Goal: Book appointment/travel/reservation

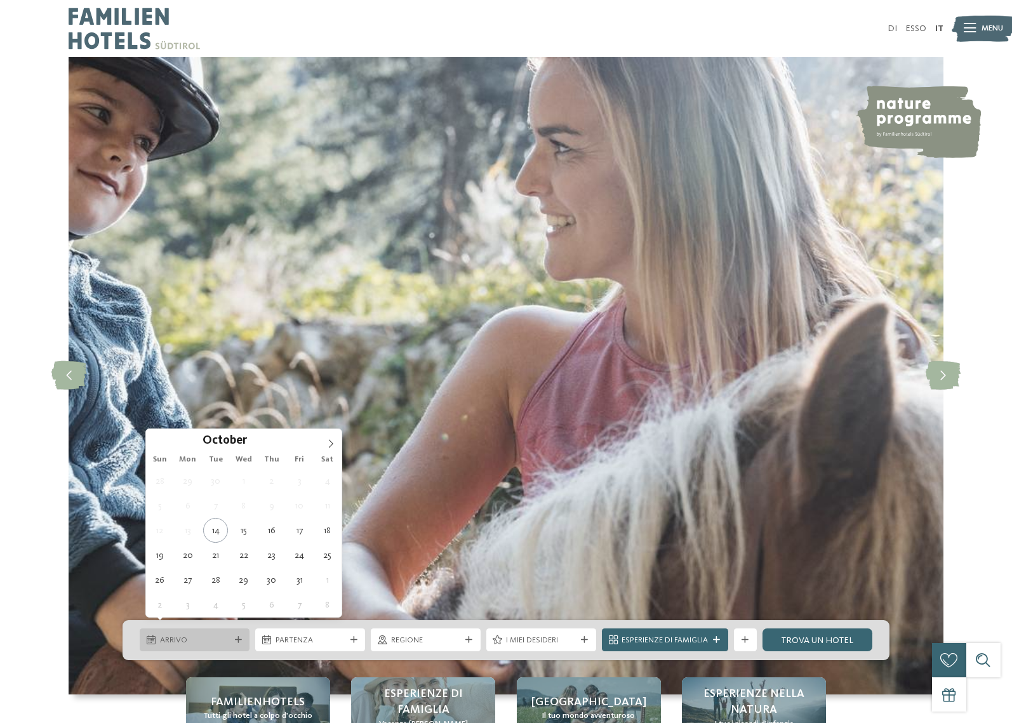
click at [186, 636] on font "Arrivo" at bounding box center [173, 640] width 27 height 8
click at [329, 443] on icon at bounding box center [330, 443] width 9 height 9
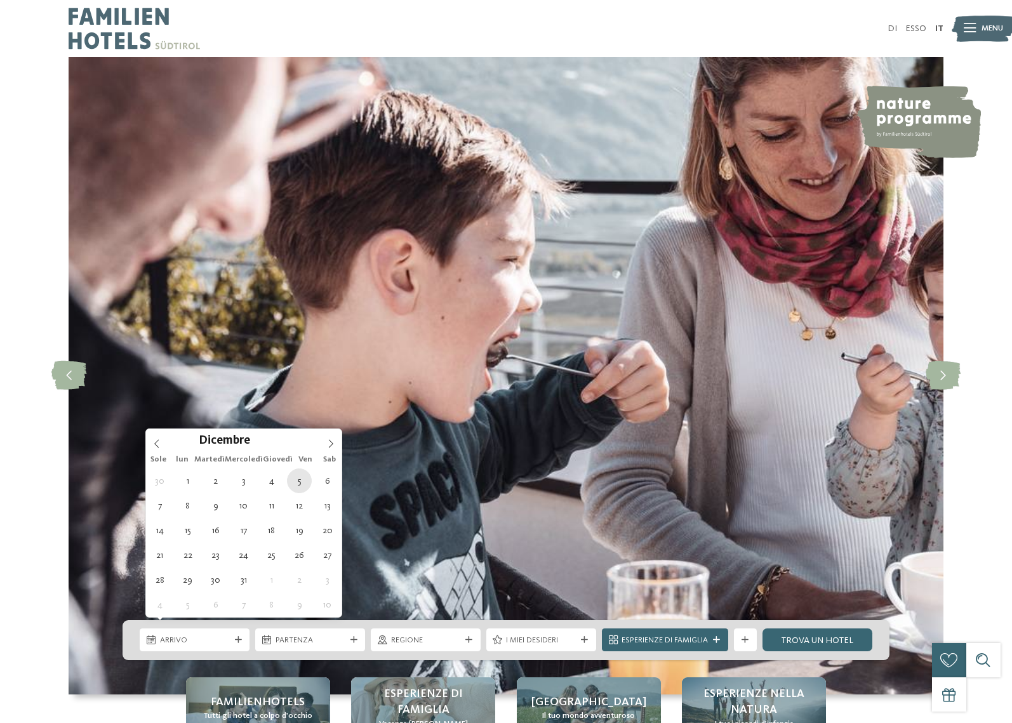
type div "[DATE]"
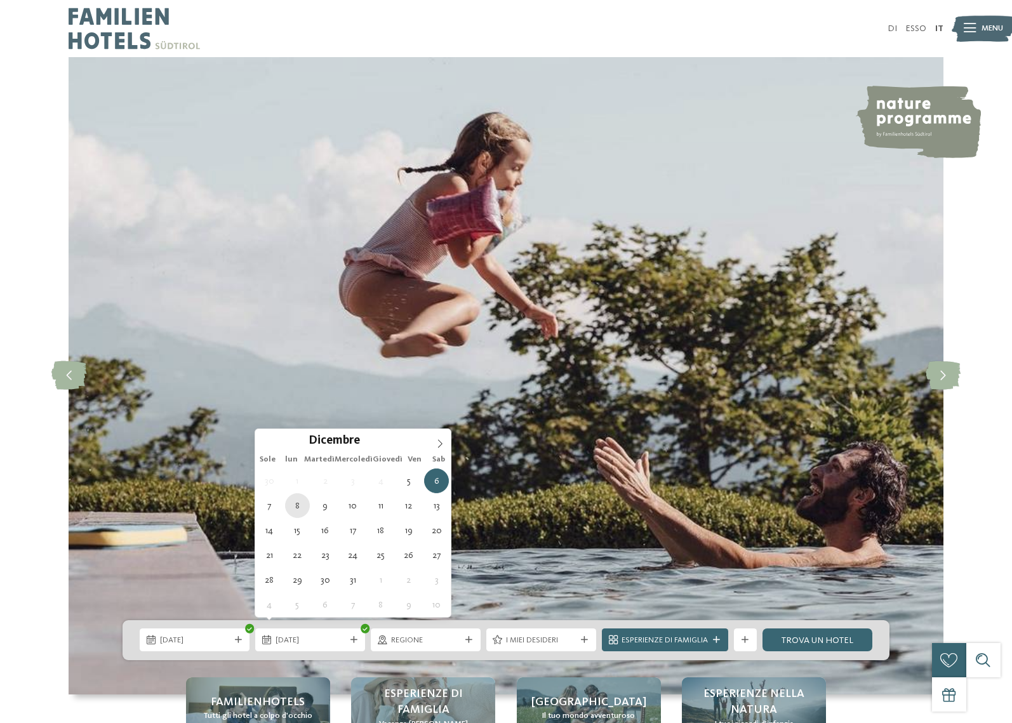
type div "[DATE]"
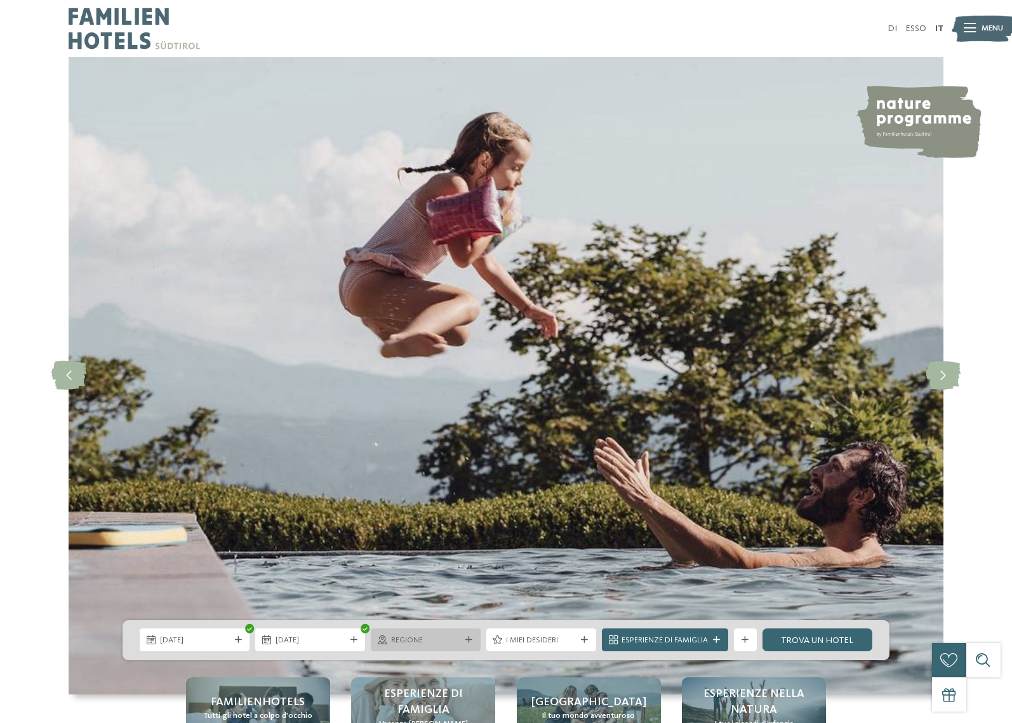
click at [443, 635] on span "Regione" at bounding box center [426, 640] width 70 height 11
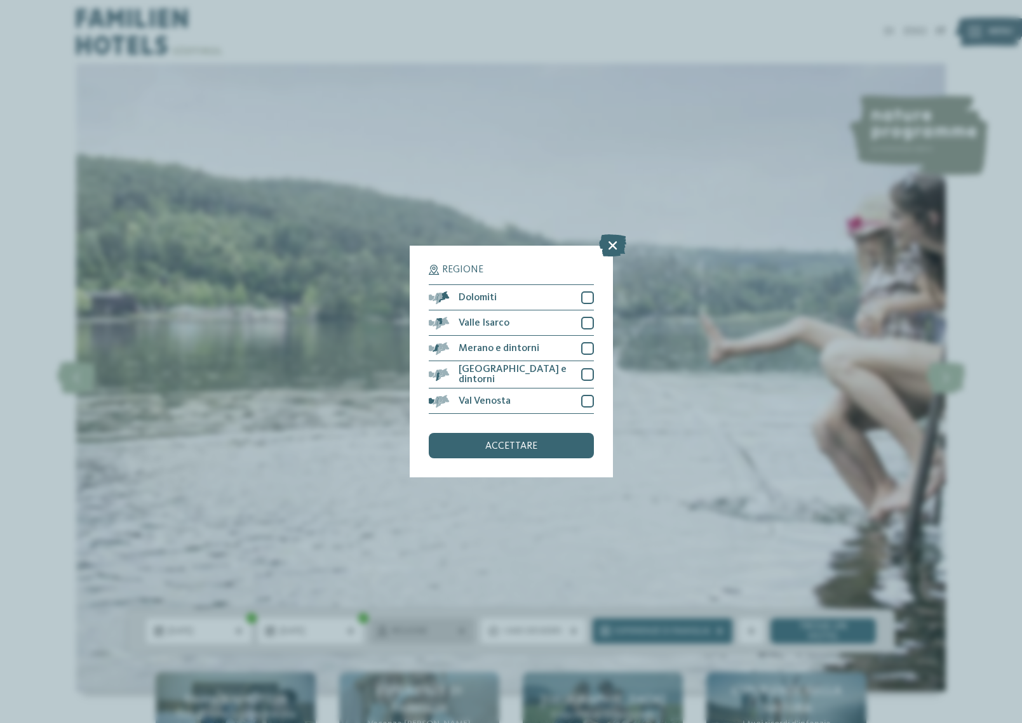
click at [443, 631] on div "Regione Dolomiti" at bounding box center [511, 361] width 1022 height 723
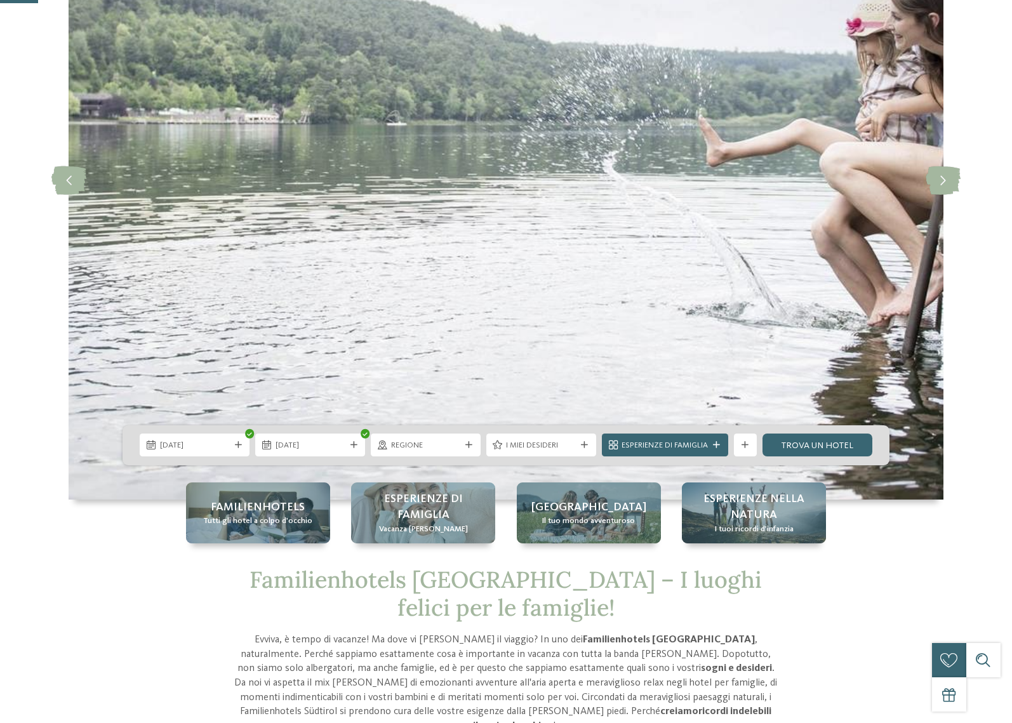
scroll to position [254, 0]
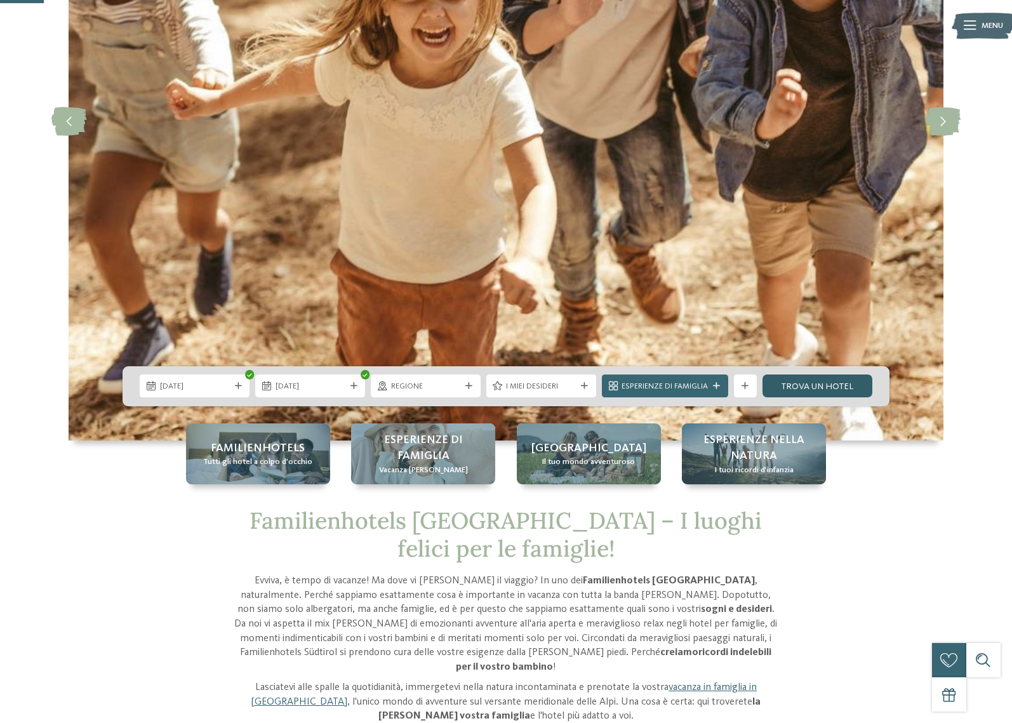
click at [807, 382] on font "Trova un hotel" at bounding box center [818, 386] width 72 height 9
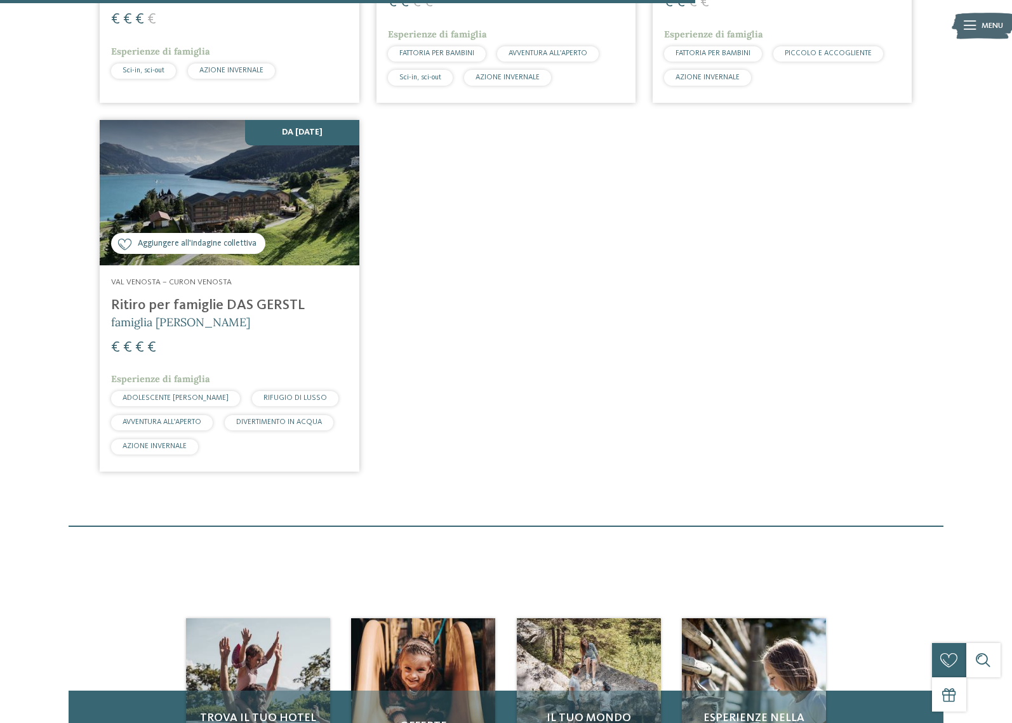
scroll to position [1840, 0]
